Goal: Information Seeking & Learning: Learn about a topic

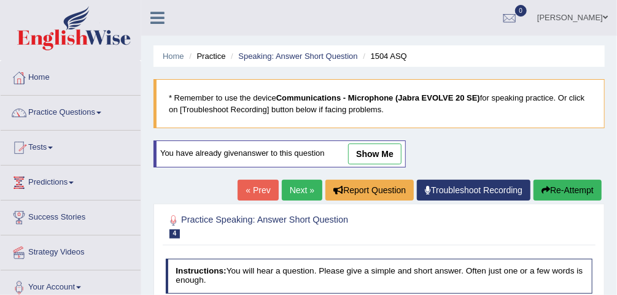
click at [68, 119] on link "Practice Questions" at bounding box center [71, 111] width 140 height 31
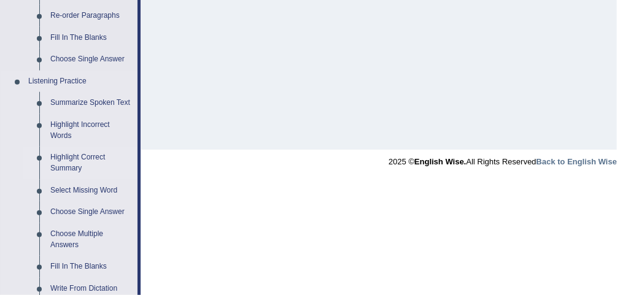
scroll to position [442, 0]
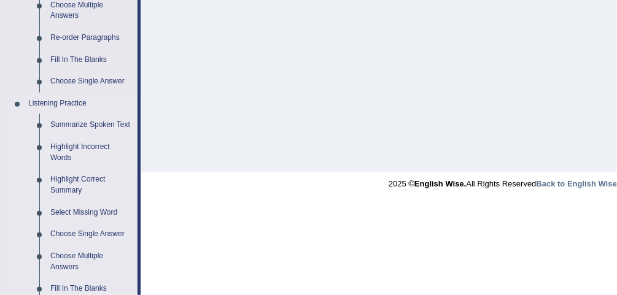
click at [95, 142] on link "Highlight Incorrect Words" at bounding box center [91, 152] width 93 height 33
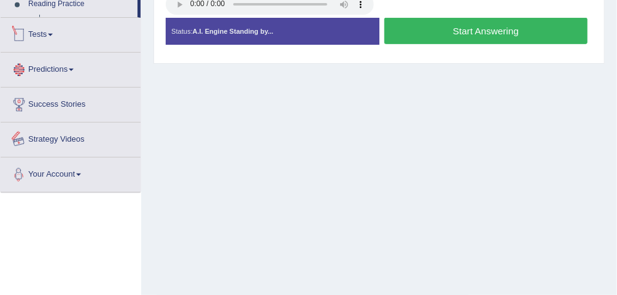
scroll to position [349, 0]
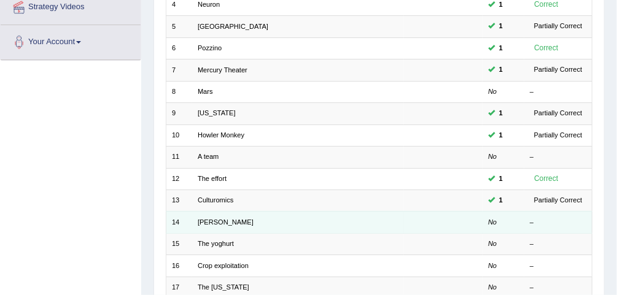
scroll to position [406, 0]
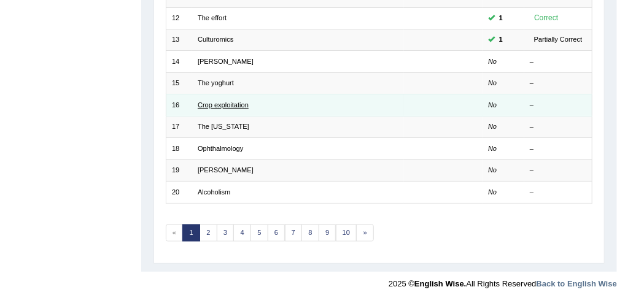
click at [227, 101] on link "Crop exploitation" at bounding box center [223, 104] width 51 height 7
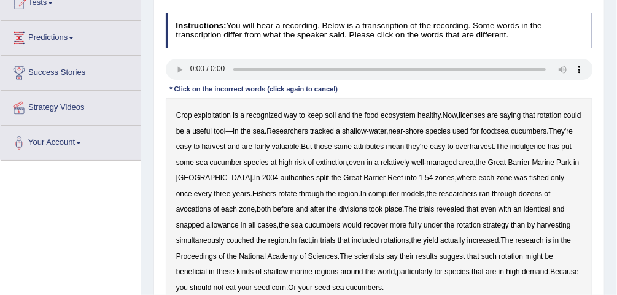
scroll to position [98, 0]
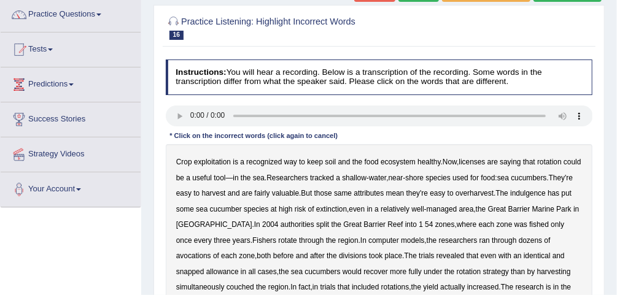
click at [181, 164] on b "Crop" at bounding box center [184, 162] width 16 height 9
click at [475, 166] on div "Crop exploitation is a recognized way to keep soil and the food ecosystem healt…" at bounding box center [379, 248] width 427 height 209
click at [475, 158] on b "licenses" at bounding box center [472, 162] width 26 height 9
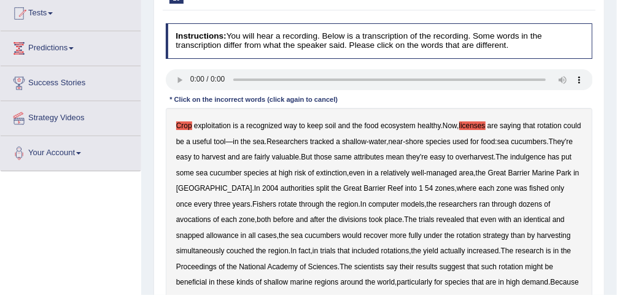
scroll to position [147, 0]
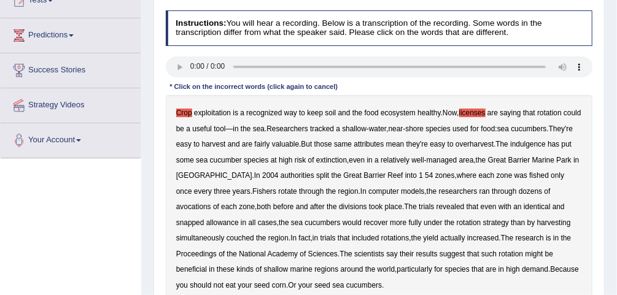
click at [546, 145] on b "indulgence" at bounding box center [528, 144] width 36 height 9
click at [211, 203] on b "avocations" at bounding box center [193, 207] width 35 height 9
click at [204, 219] on b "snapped" at bounding box center [190, 223] width 28 height 9
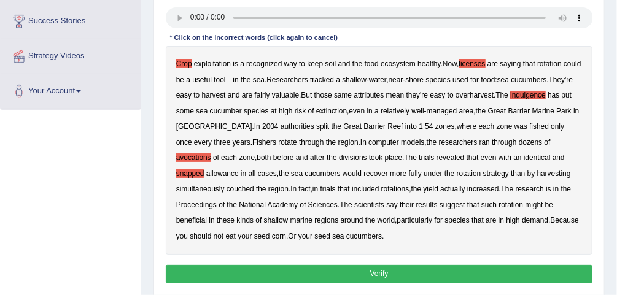
click at [467, 185] on b "increased" at bounding box center [483, 189] width 32 height 9
click at [333, 269] on button "Verify" at bounding box center [379, 274] width 427 height 18
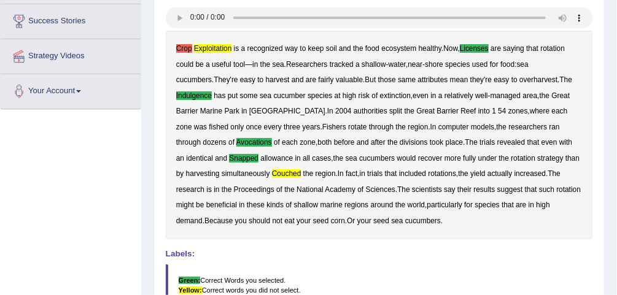
click at [188, 49] on b "Crop" at bounding box center [184, 48] width 16 height 9
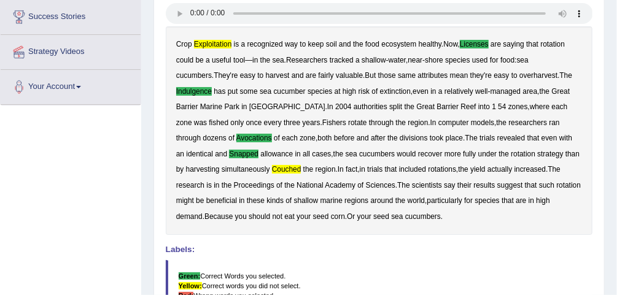
scroll to position [5, 0]
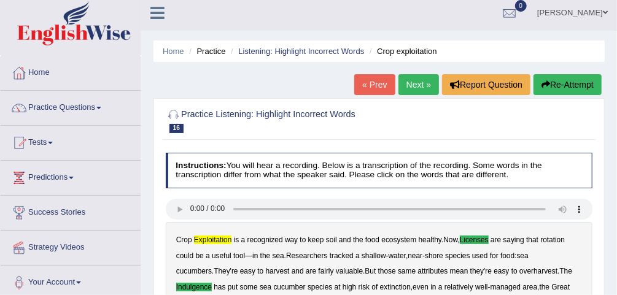
click at [416, 85] on link "Next »" at bounding box center [418, 84] width 41 height 21
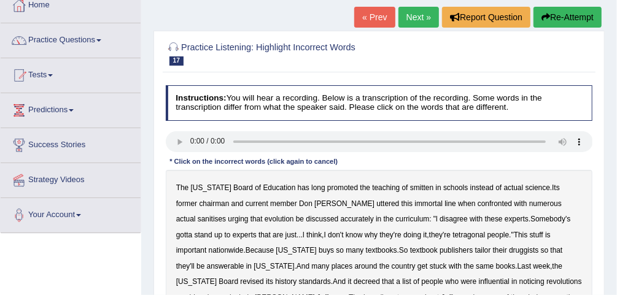
scroll to position [147, 0]
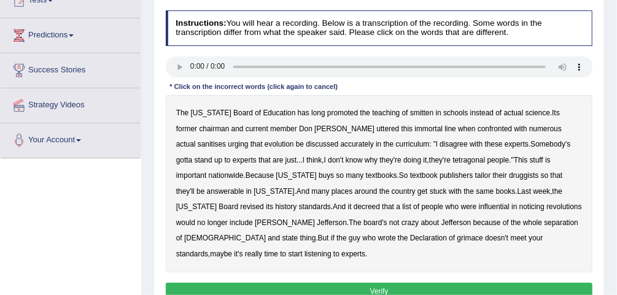
click at [410, 111] on b "smitten" at bounding box center [421, 113] width 23 height 9
click at [226, 140] on b "sanitises" at bounding box center [212, 144] width 28 height 9
click at [452, 161] on b "tetragonal" at bounding box center [468, 160] width 33 height 9
click at [244, 187] on b "answerable" at bounding box center [225, 191] width 37 height 9
click at [519, 209] on b "noticing" at bounding box center [531, 207] width 25 height 9
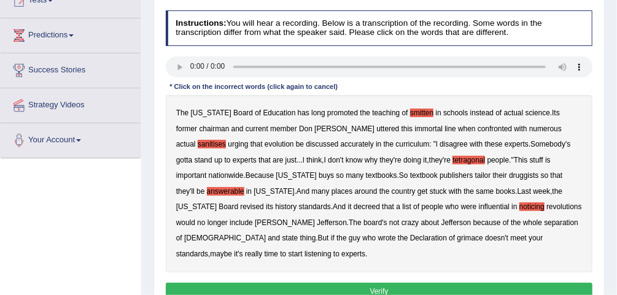
click at [457, 238] on b "grimace" at bounding box center [470, 238] width 26 height 9
click at [398, 259] on div "Instructions: You will hear a recording. Below is a transcription of the record…" at bounding box center [379, 158] width 432 height 304
click at [410, 283] on button "Verify" at bounding box center [379, 292] width 427 height 18
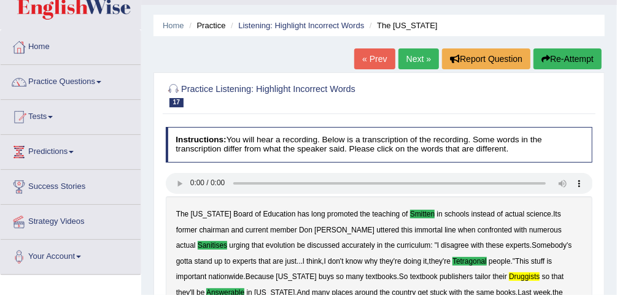
scroll to position [0, 0]
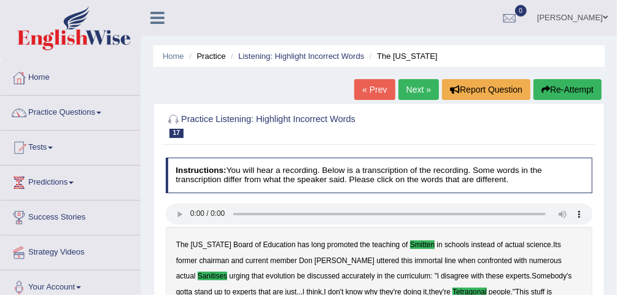
click at [410, 92] on link "Next »" at bounding box center [418, 89] width 41 height 21
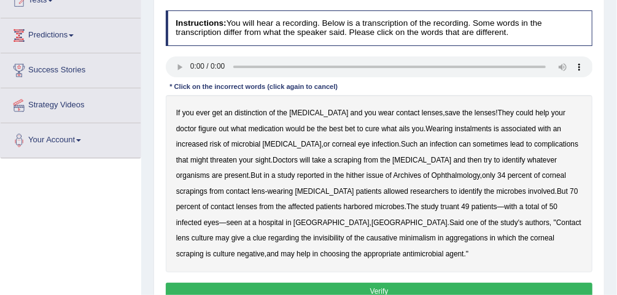
click at [255, 116] on b "distinction" at bounding box center [251, 113] width 33 height 9
click at [455, 128] on b "instalments" at bounding box center [473, 129] width 37 height 9
click at [346, 173] on b "hither" at bounding box center [355, 175] width 18 height 9
click at [441, 208] on b "truant" at bounding box center [450, 207] width 18 height 9
click at [344, 234] on b "invisibility" at bounding box center [328, 238] width 31 height 9
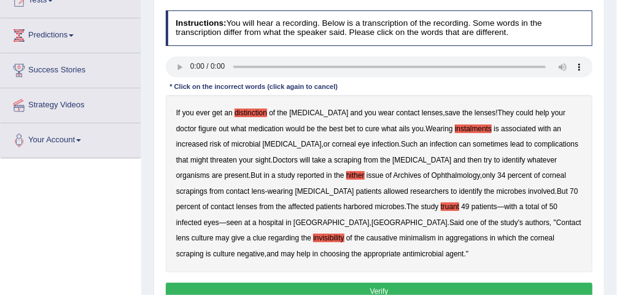
click at [530, 239] on b "corneal" at bounding box center [542, 238] width 24 height 9
click at [530, 234] on b "corneal" at bounding box center [542, 238] width 24 height 9
click at [498, 236] on b "which" at bounding box center [507, 238] width 18 height 9
click at [370, 283] on button "Verify" at bounding box center [379, 292] width 427 height 18
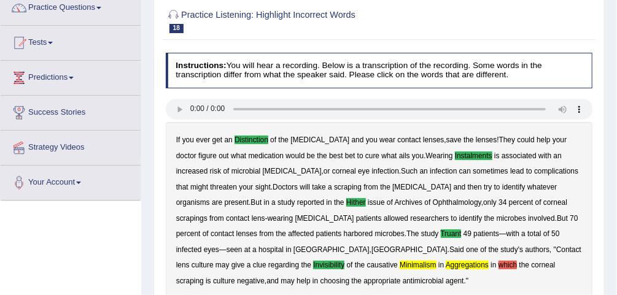
scroll to position [103, 0]
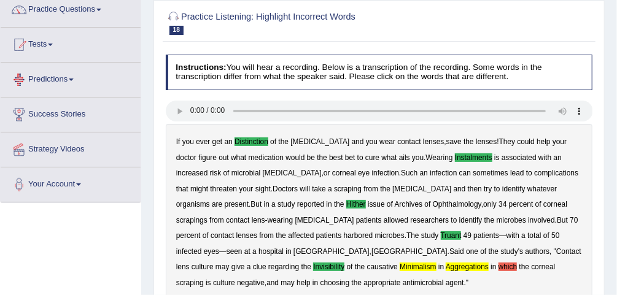
click at [77, 74] on link "Predictions" at bounding box center [71, 78] width 140 height 31
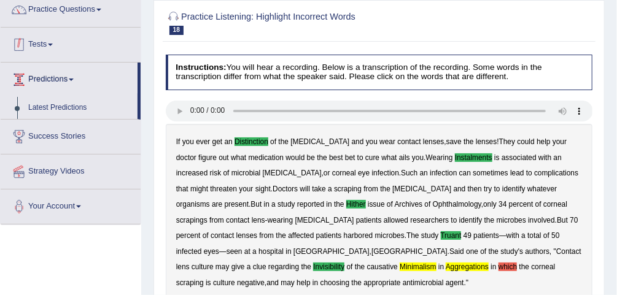
click at [62, 49] on link "Tests" at bounding box center [71, 43] width 140 height 31
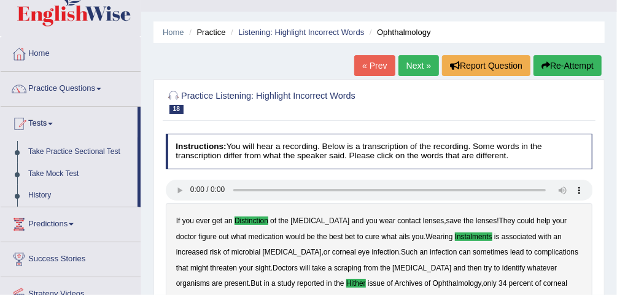
scroll to position [0, 0]
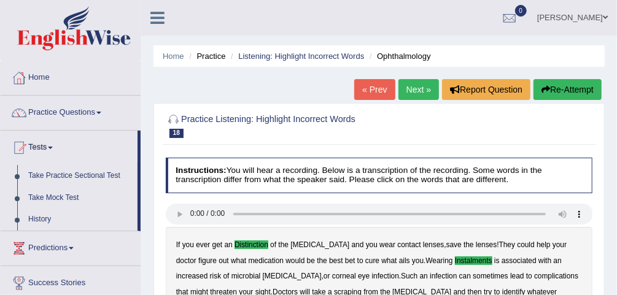
click at [415, 90] on link "Next »" at bounding box center [418, 89] width 41 height 21
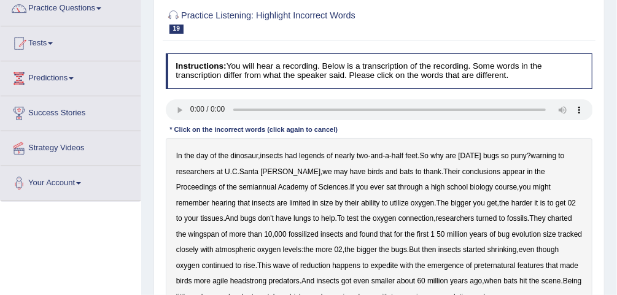
scroll to position [147, 0]
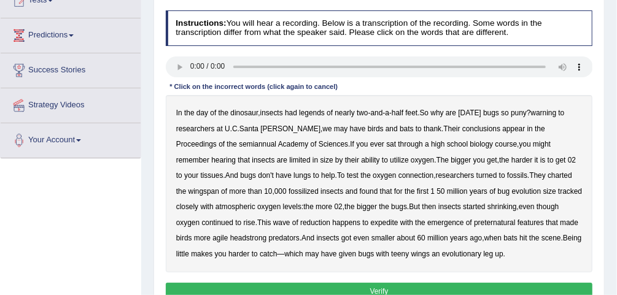
click at [181, 112] on b "In" at bounding box center [179, 113] width 6 height 9
click at [317, 117] on div "In the day of the dinosaur , insects had legends of nearly two - and - a - half…" at bounding box center [379, 183] width 427 height 177
click at [317, 112] on b "legends" at bounding box center [312, 113] width 26 height 9
click at [548, 114] on b "warning" at bounding box center [544, 113] width 26 height 9
drag, startPoint x: 194, startPoint y: 143, endPoint x: 228, endPoint y: 147, distance: 34.0
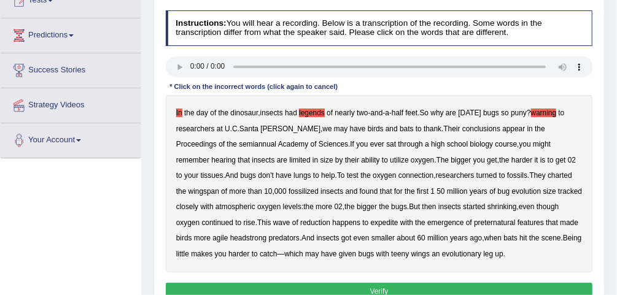
click at [239, 143] on b "semiannual" at bounding box center [257, 144] width 37 height 9
click at [371, 224] on b "expedite" at bounding box center [385, 223] width 28 height 9
click at [478, 225] on b "preternatural" at bounding box center [494, 223] width 41 height 9
click at [382, 287] on button "Verify" at bounding box center [379, 292] width 427 height 18
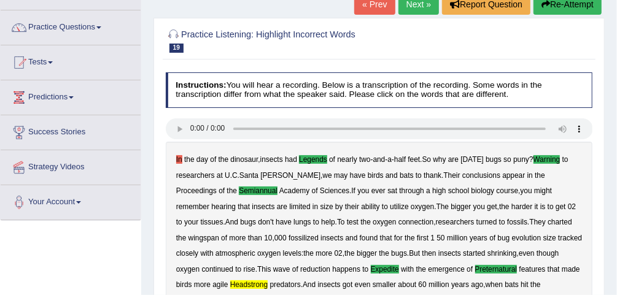
scroll to position [0, 0]
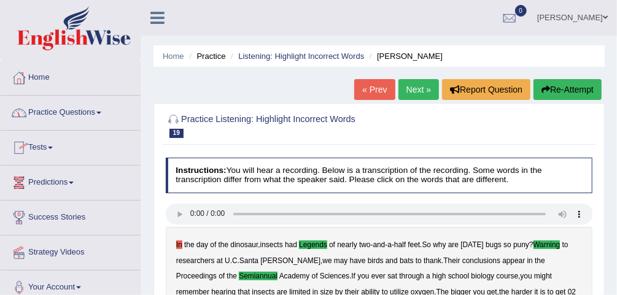
click at [50, 141] on link "Tests" at bounding box center [71, 146] width 140 height 31
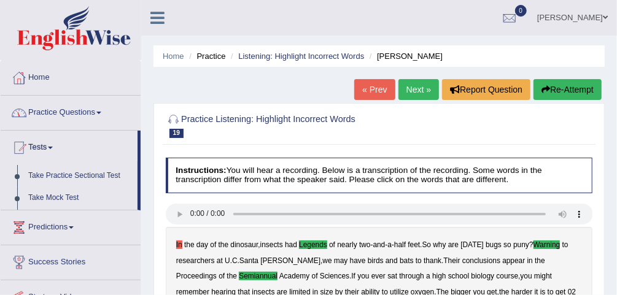
click at [63, 120] on link "Practice Questions" at bounding box center [71, 111] width 140 height 31
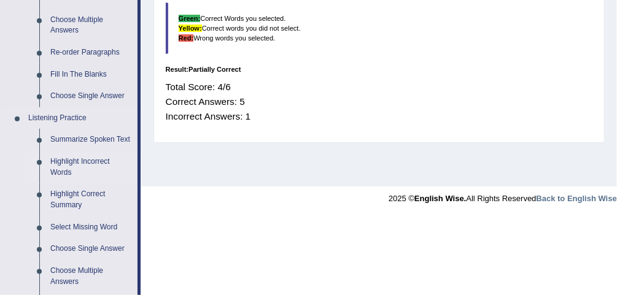
scroll to position [442, 0]
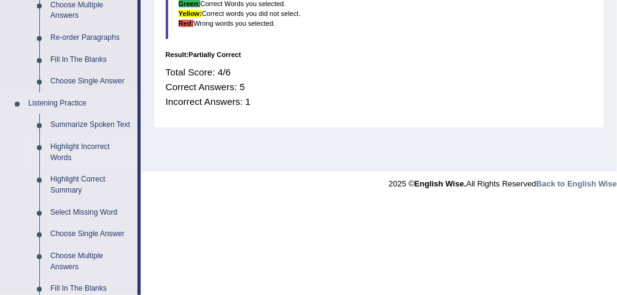
click at [82, 181] on link "Highlight Correct Summary" at bounding box center [91, 185] width 93 height 33
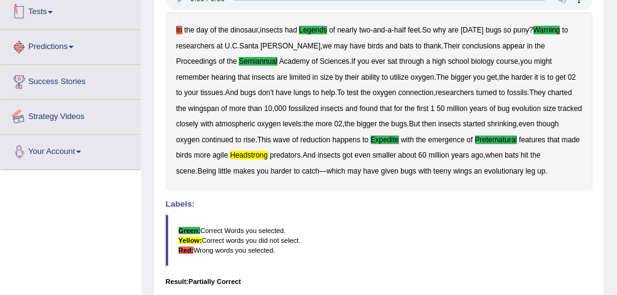
scroll to position [291, 0]
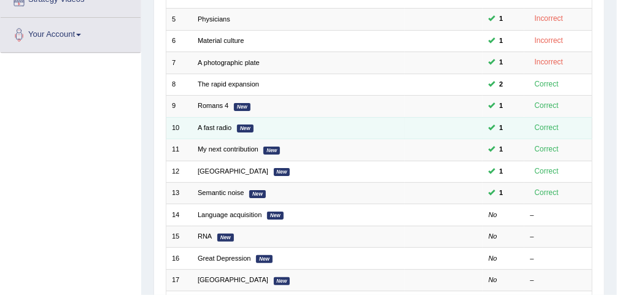
scroll to position [295, 0]
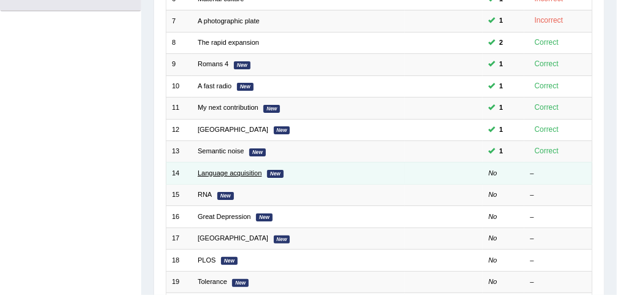
click at [239, 170] on link "Language acquisition" at bounding box center [230, 172] width 64 height 7
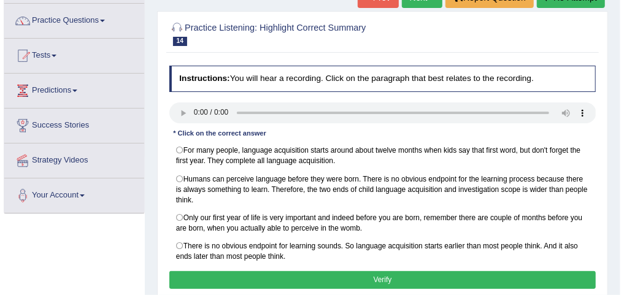
scroll to position [147, 0]
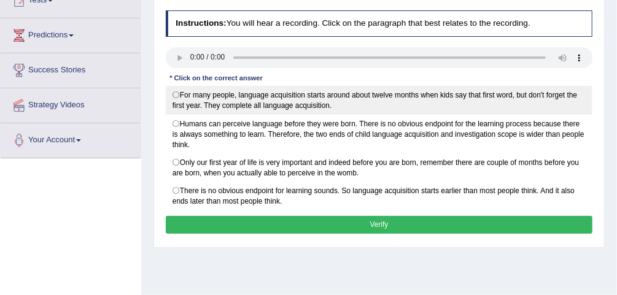
click at [271, 95] on label "For many people, language acquisition starts around about twelve months when ki…" at bounding box center [379, 100] width 427 height 29
radio input "true"
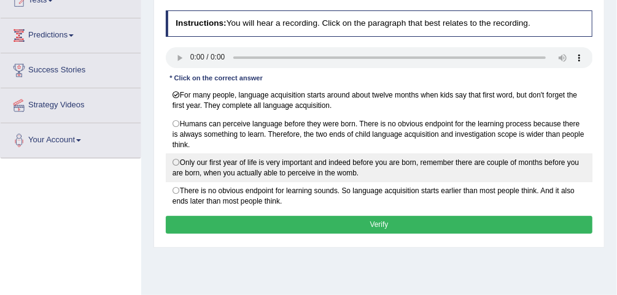
click at [243, 165] on label "Only our first year of life is very important and indeed before you are born, r…" at bounding box center [379, 167] width 427 height 29
radio input "true"
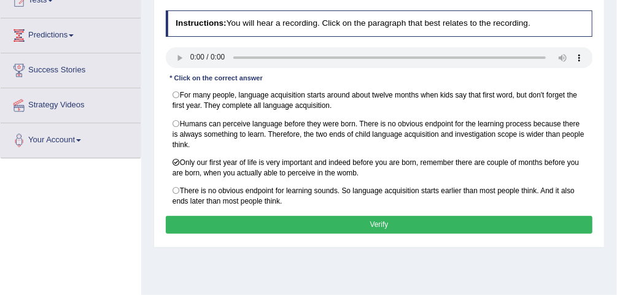
click at [341, 219] on button "Verify" at bounding box center [379, 225] width 427 height 18
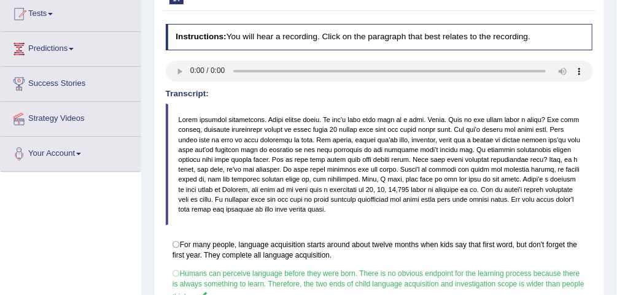
scroll to position [54, 0]
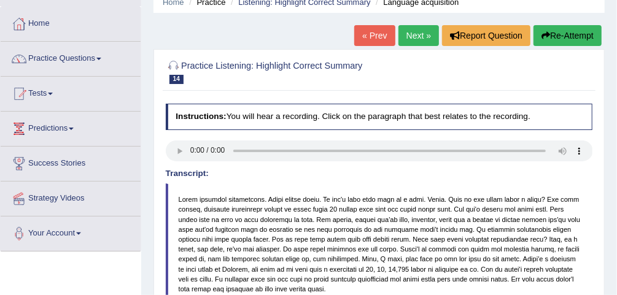
click at [419, 41] on link "Next »" at bounding box center [418, 35] width 41 height 21
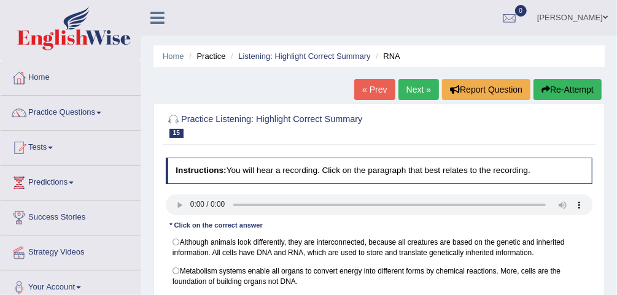
click at [422, 88] on link "Next »" at bounding box center [418, 89] width 41 height 21
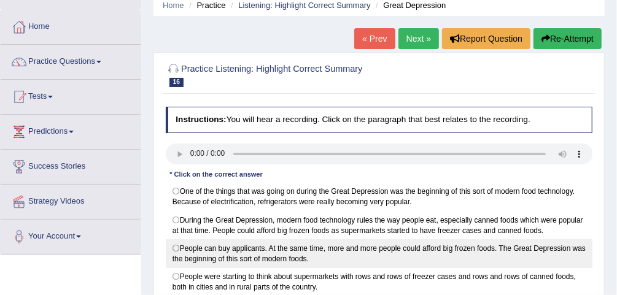
scroll to position [98, 0]
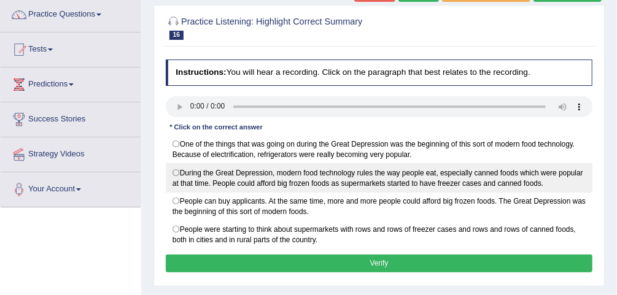
click at [408, 177] on label "During the Great Depression, modern food technology rules the way people eat, e…" at bounding box center [379, 177] width 427 height 29
radio input "true"
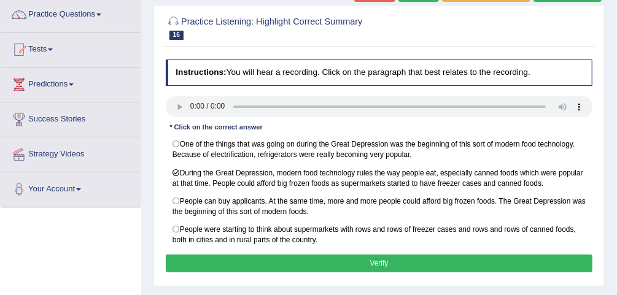
click at [437, 248] on div "Instructions: You will hear a recording. Click on the paragraph that best relat…" at bounding box center [379, 168] width 432 height 227
click at [448, 262] on button "Verify" at bounding box center [379, 264] width 427 height 18
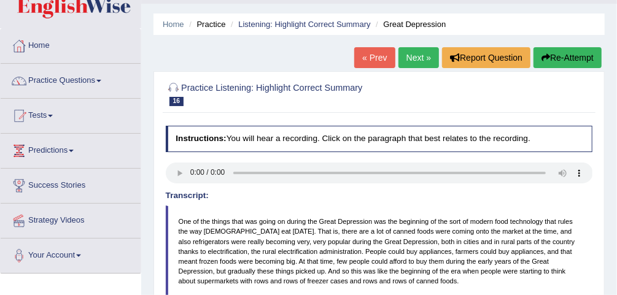
scroll to position [0, 0]
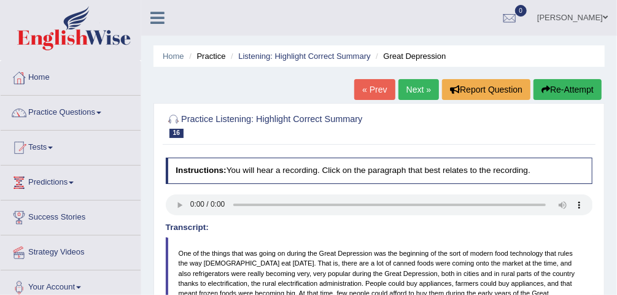
click at [418, 86] on link "Next »" at bounding box center [418, 89] width 41 height 21
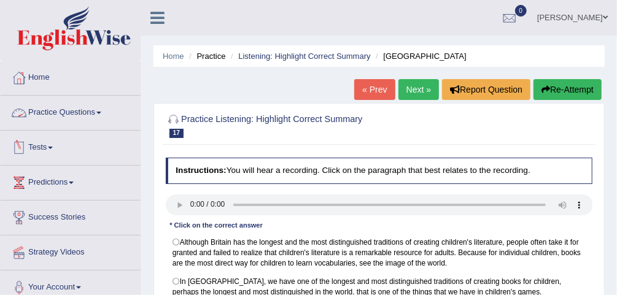
click at [96, 114] on link "Practice Questions" at bounding box center [71, 111] width 140 height 31
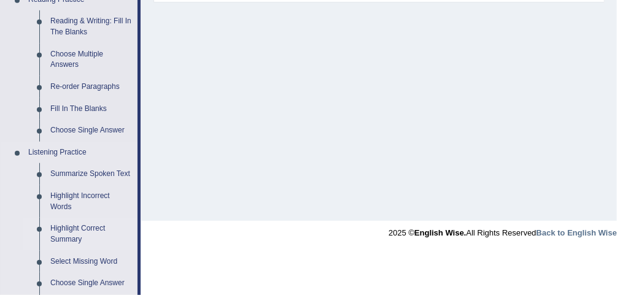
scroll to position [344, 0]
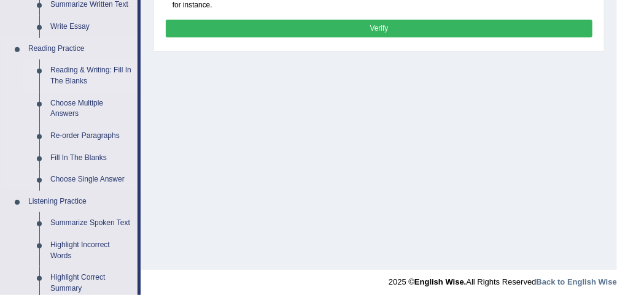
click at [101, 74] on link "Reading & Writing: Fill In The Blanks" at bounding box center [91, 76] width 93 height 33
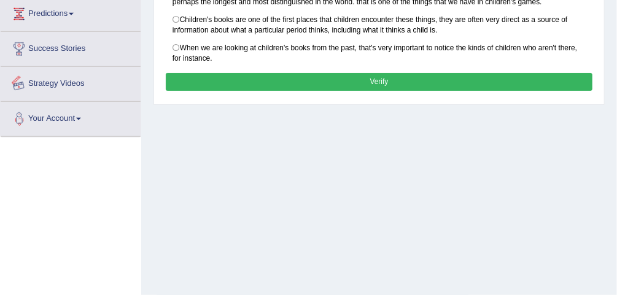
scroll to position [331, 0]
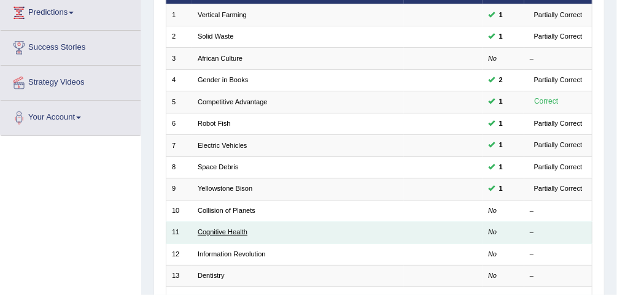
scroll to position [246, 0]
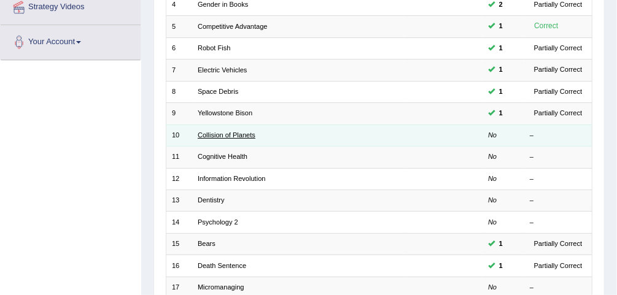
click at [246, 131] on link "Collision of Planets" at bounding box center [227, 134] width 58 height 7
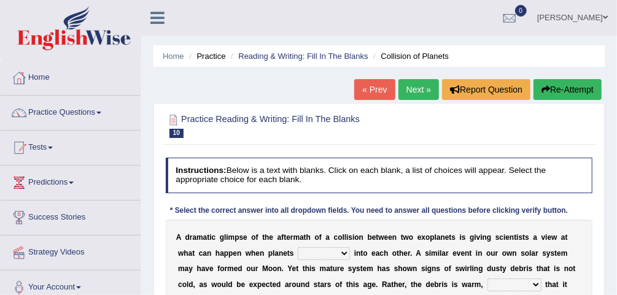
scroll to position [98, 0]
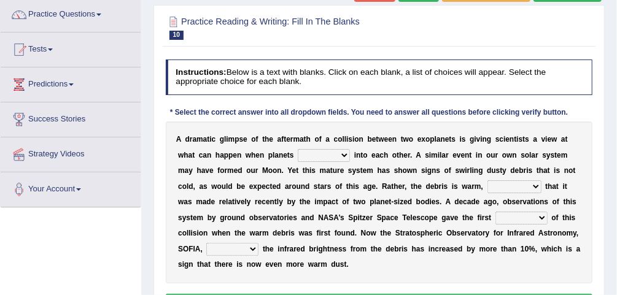
click at [304, 149] on select "crash explore roam implode" at bounding box center [324, 155] width 52 height 12
select select "crash"
click at [298, 149] on select "crash explore roam implode" at bounding box center [324, 155] width 52 height 12
click at [487, 182] on select "reinforcing sentencing forging conducing" at bounding box center [514, 187] width 54 height 12
